Goal: Task Accomplishment & Management: Complete application form

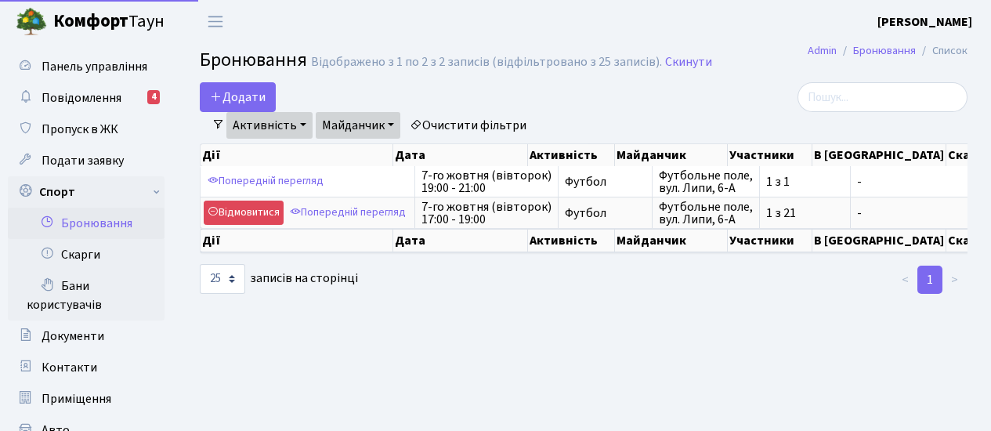
select select "25"
click at [235, 96] on button "Додати" at bounding box center [238, 97] width 76 height 30
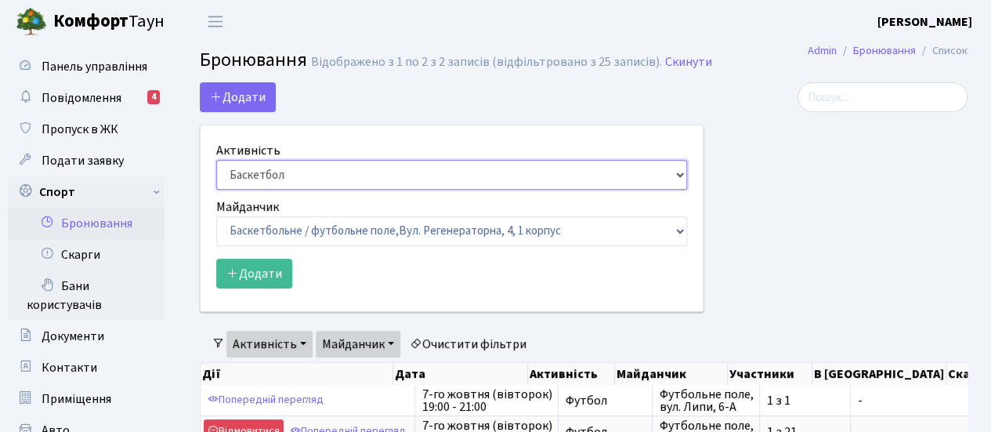
click at [659, 175] on select "Баскетбол Волейбол Йога Катання на роликах Настільний теніс Теніс Футбол Фітнес" at bounding box center [451, 175] width 471 height 30
select select "2"
click at [216, 160] on select "Баскетбол Волейбол Йога Катання на роликах Настільний теніс Теніс Футбол Фітнес" at bounding box center [451, 175] width 471 height 30
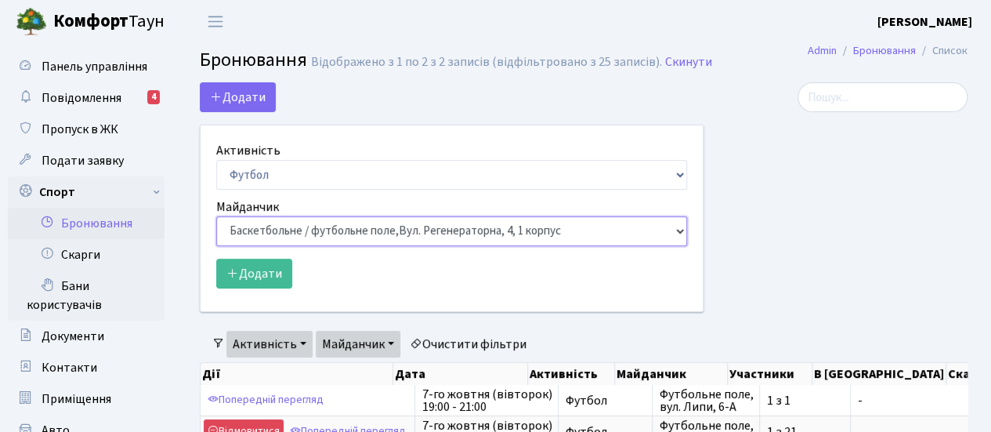
click at [652, 233] on select "Баскетбольне / футбольне поле, Вул. Регенераторна, 4, 1 корпус Баскетбольне пол…" at bounding box center [451, 231] width 471 height 30
select select "10"
click at [216, 216] on select "Баскетбольне / футбольне поле, Вул. Регенераторна, 4, 1 корпус Баскетбольне пол…" at bounding box center [451, 231] width 471 height 30
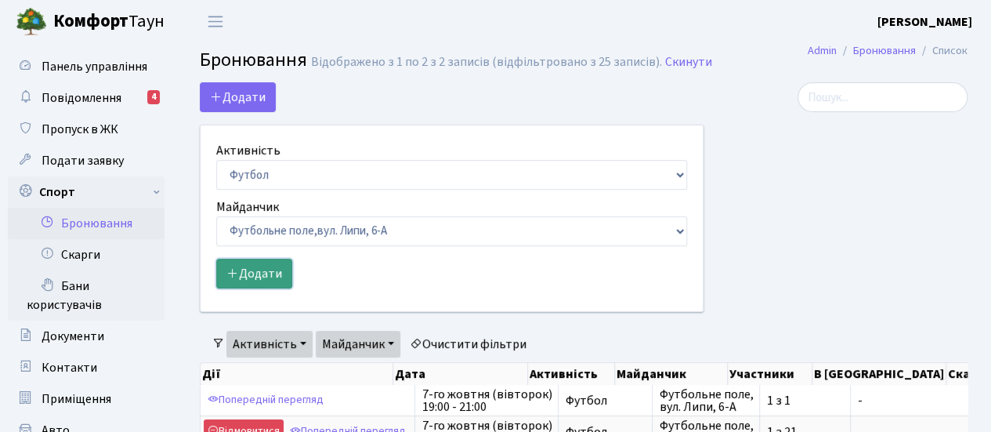
click at [238, 278] on button "Додати" at bounding box center [254, 273] width 76 height 30
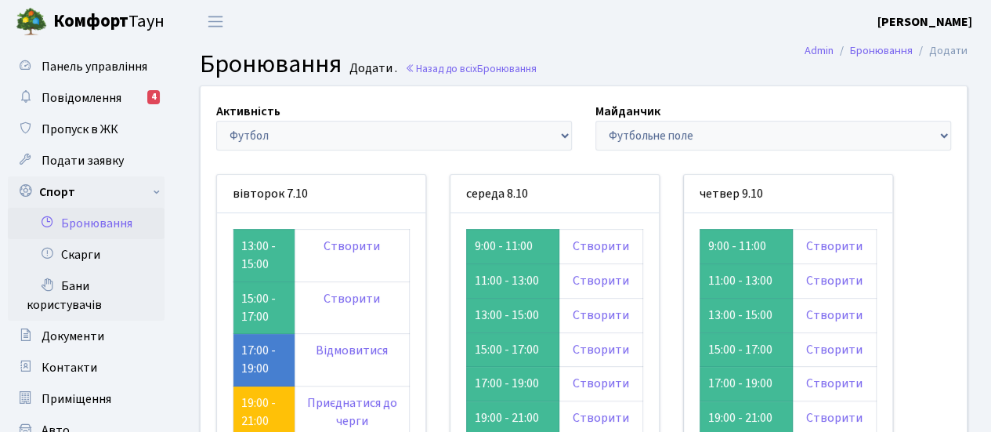
scroll to position [104, 0]
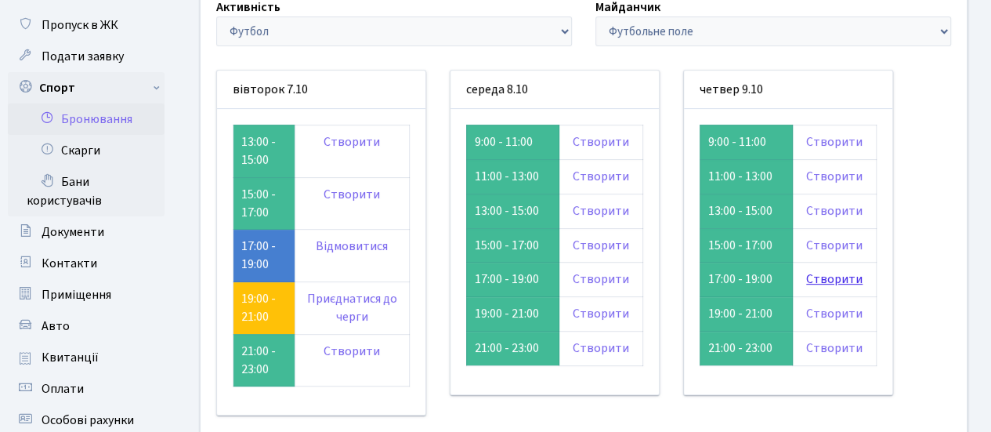
click at [829, 276] on link "Створити" at bounding box center [834, 278] width 56 height 17
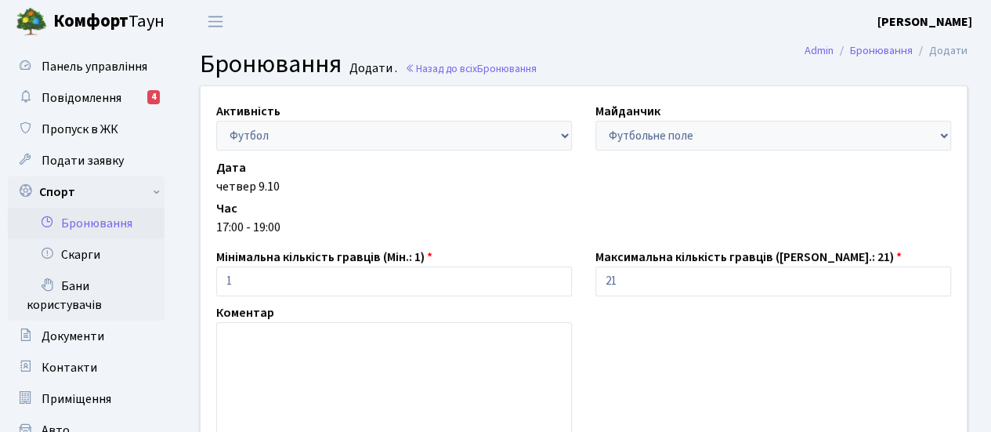
scroll to position [208, 0]
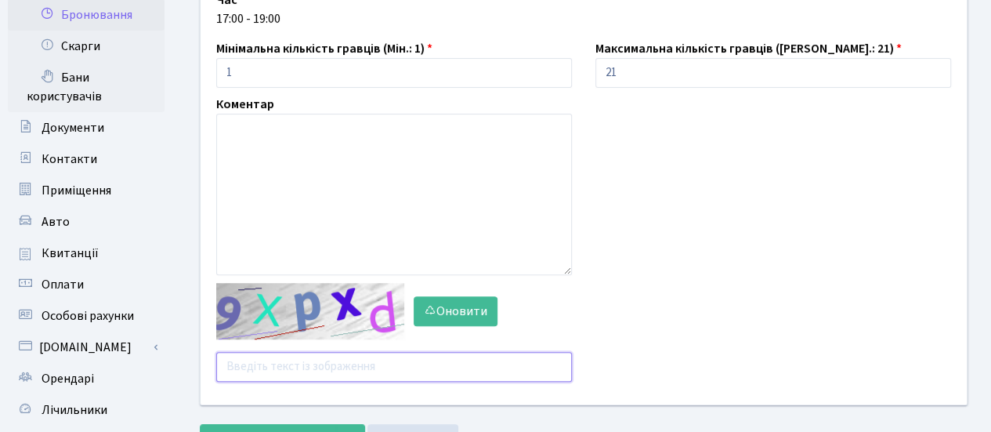
click at [340, 367] on input "text" at bounding box center [394, 367] width 356 height 30
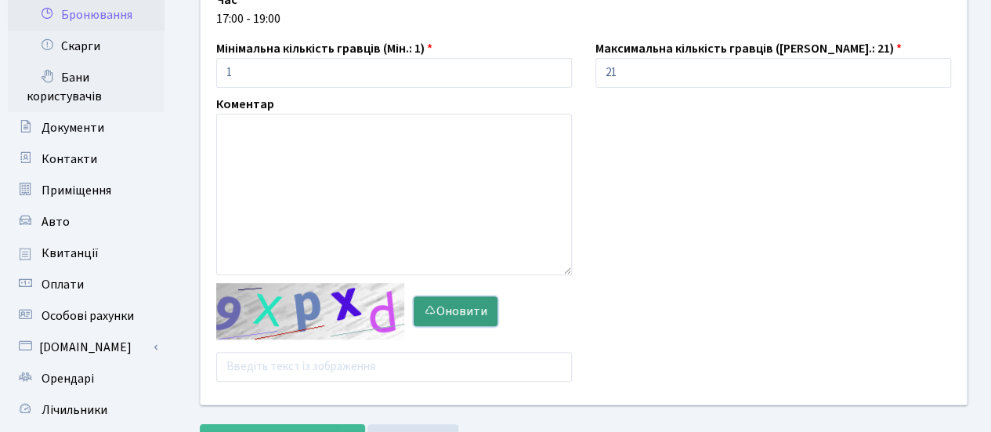
click at [471, 313] on button "Оновити" at bounding box center [456, 311] width 84 height 30
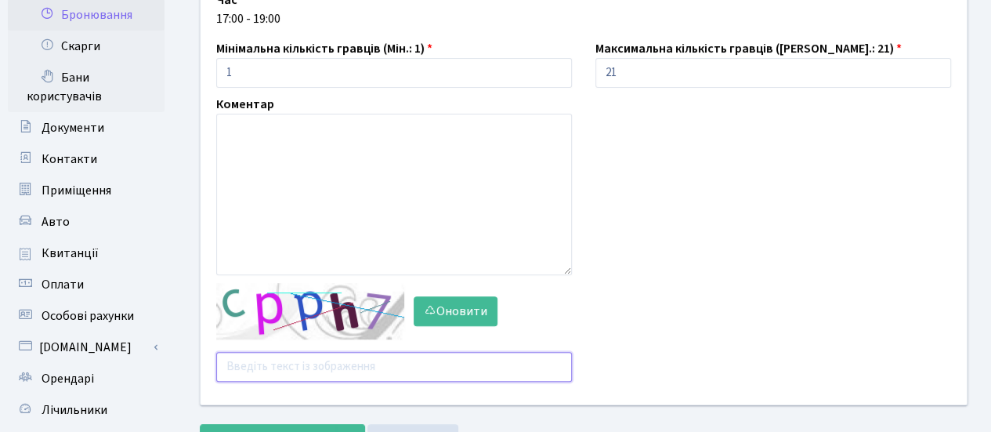
click at [274, 364] on input "text" at bounding box center [394, 367] width 356 height 30
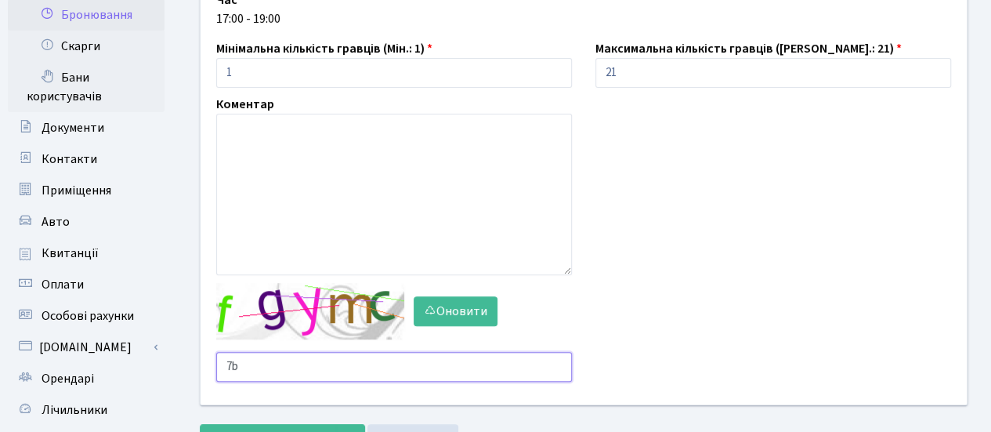
type input "7"
type input "p4cm2"
click at [200, 424] on button "Зберегти і вийти" at bounding box center [268, 439] width 136 height 30
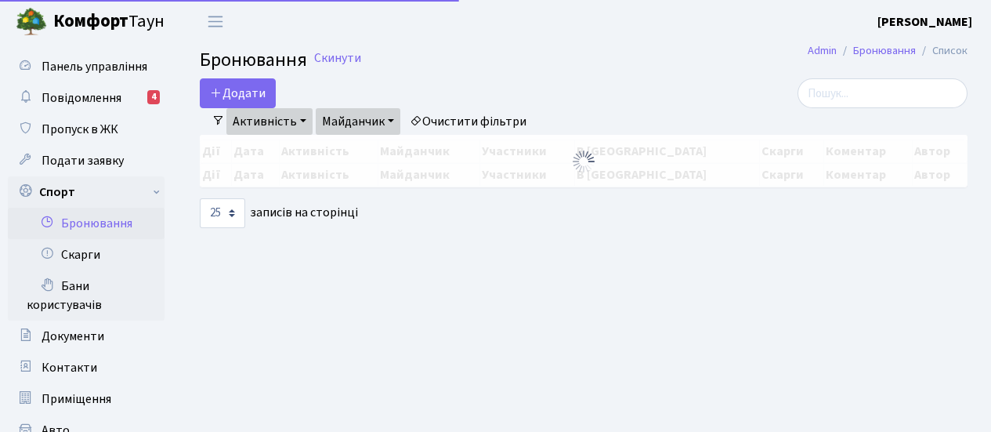
select select "25"
